Goal: Book appointment/travel/reservation

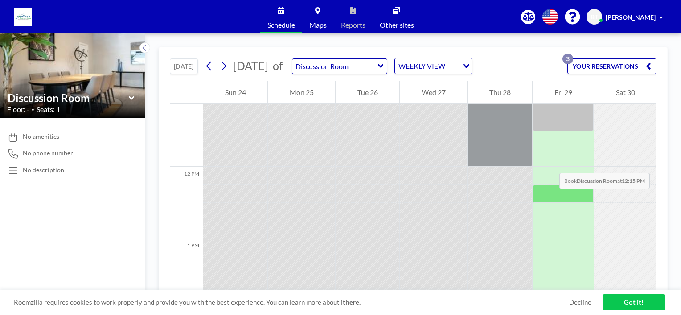
scroll to position [767, 0]
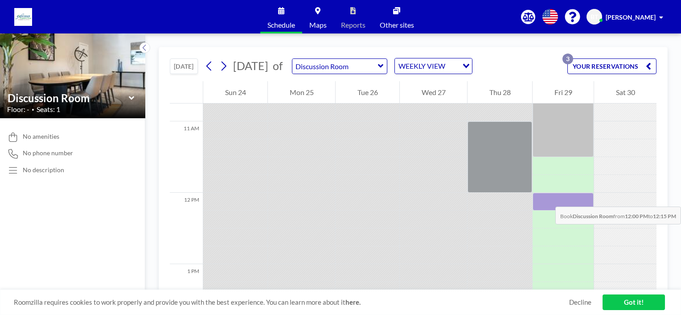
click at [547, 197] on div at bounding box center [563, 202] width 61 height 18
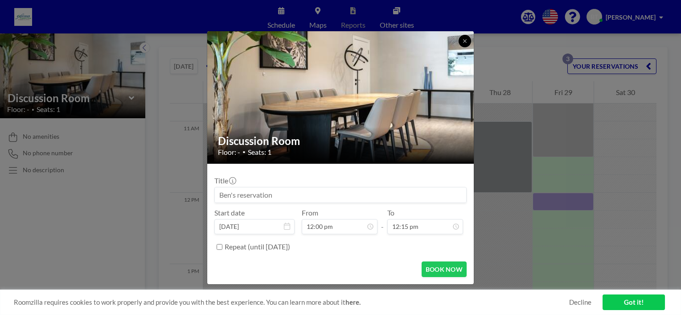
click at [464, 39] on icon at bounding box center [464, 40] width 5 height 5
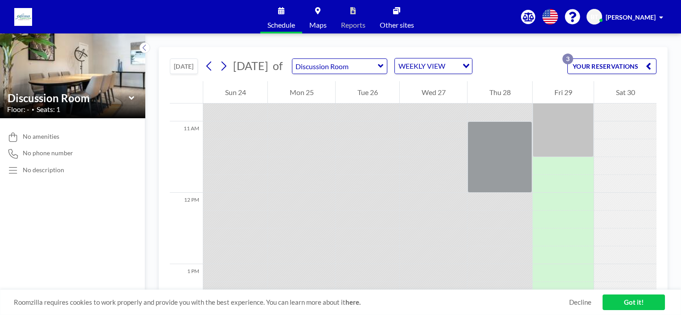
click at [469, 66] on icon "Search for option" at bounding box center [466, 66] width 6 height 4
click at [378, 64] on input "text" at bounding box center [335, 66] width 86 height 15
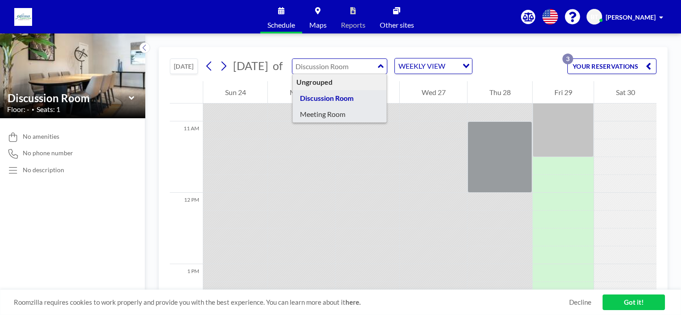
type input "Meeting Room"
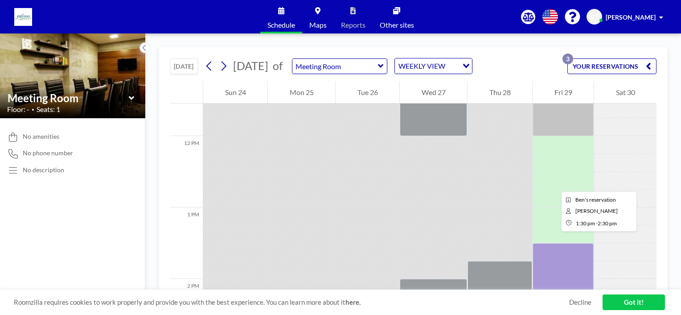
scroll to position [802, 0]
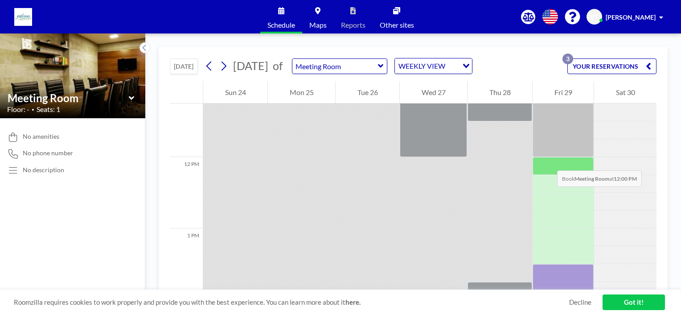
click at [548, 161] on div at bounding box center [563, 166] width 61 height 18
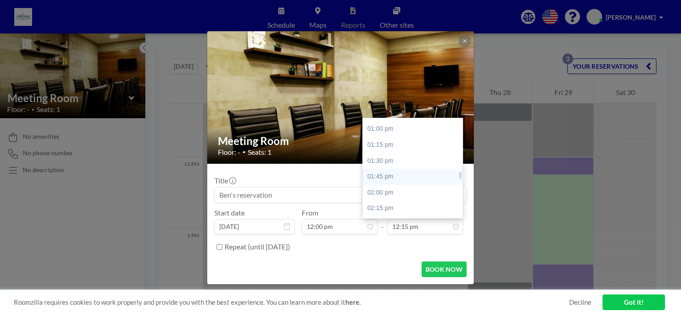
scroll to position [777, 0]
click at [382, 174] on div "01:00 pm" at bounding box center [415, 173] width 104 height 16
type input "01:00 pm"
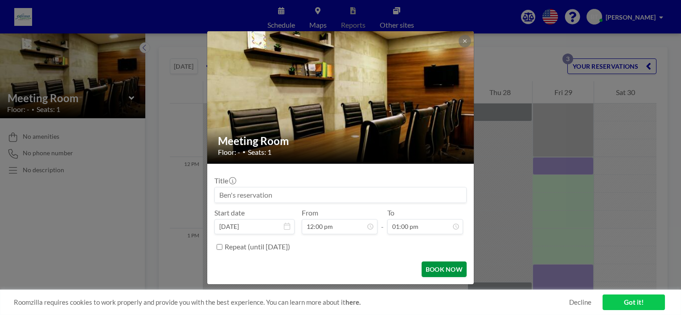
scroll to position [825, 0]
click at [441, 267] on button "BOOK NOW" at bounding box center [444, 269] width 45 height 16
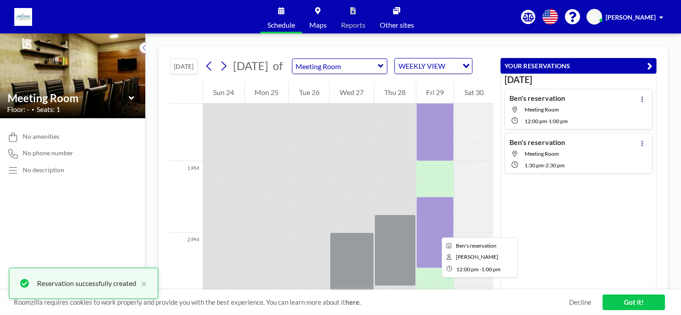
scroll to position [892, 0]
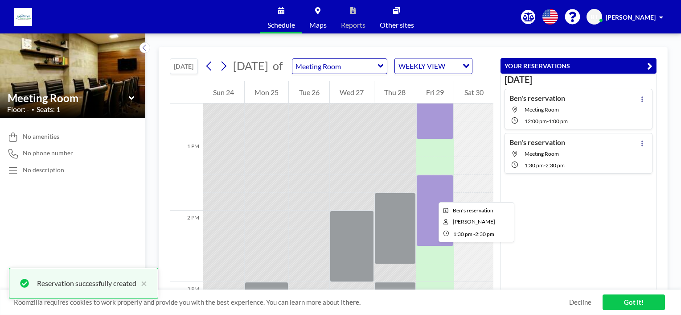
click at [432, 194] on div at bounding box center [435, 210] width 38 height 71
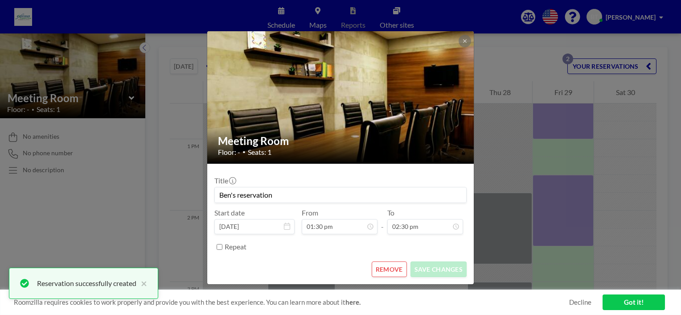
scroll to position [920, 0]
click at [391, 272] on button "REMOVE" at bounding box center [389, 269] width 35 height 16
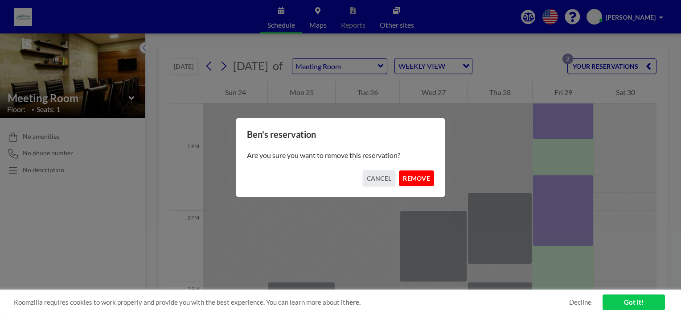
click at [420, 178] on button "REMOVE" at bounding box center [416, 178] width 35 height 16
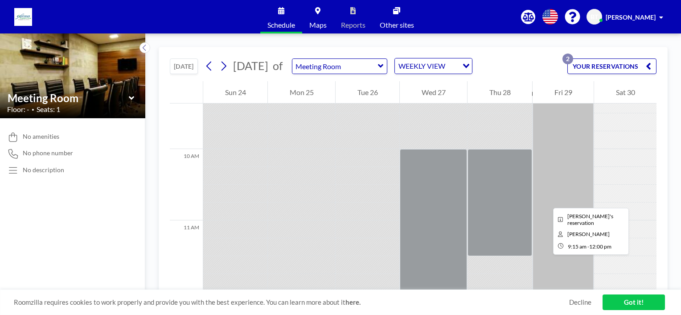
scroll to position [624, 0]
